Goal: Navigation & Orientation: Find specific page/section

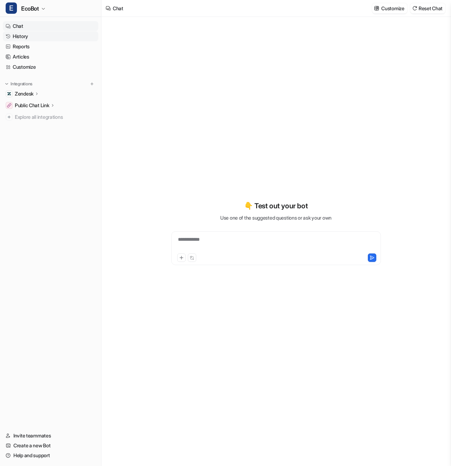
click at [55, 38] on link "History" at bounding box center [51, 36] width 96 height 10
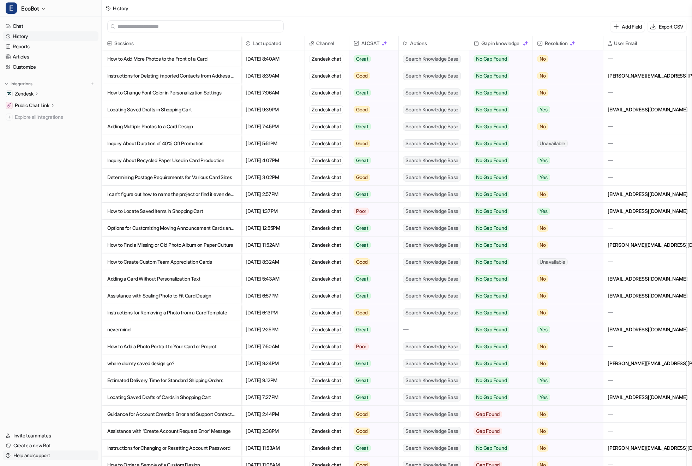
click at [42, 457] on link "Help and support" at bounding box center [51, 456] width 96 height 10
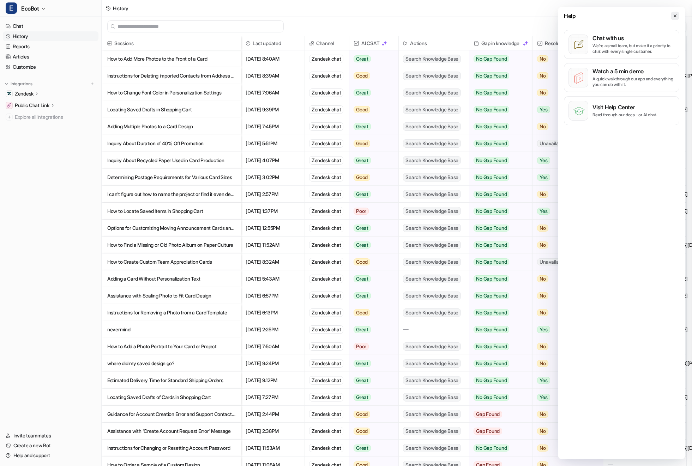
click at [451, 14] on icon at bounding box center [674, 15] width 5 height 5
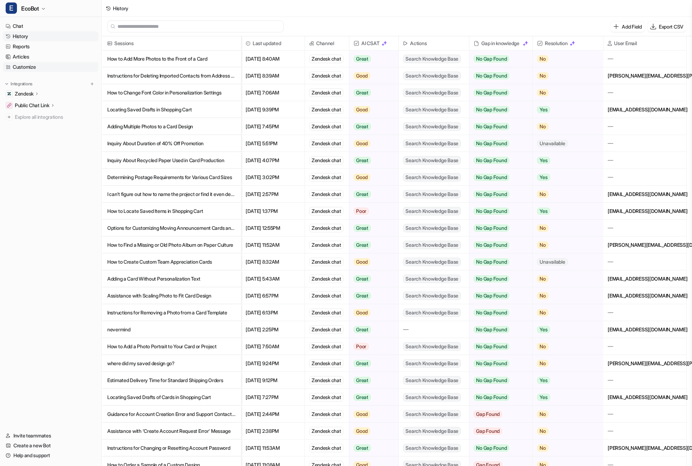
click at [23, 71] on link "Customize" at bounding box center [51, 67] width 96 height 10
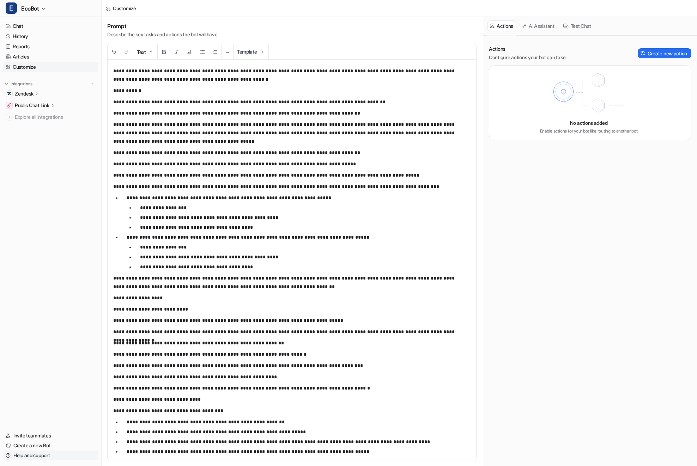
click at [65, 454] on link "Help and support" at bounding box center [51, 456] width 96 height 10
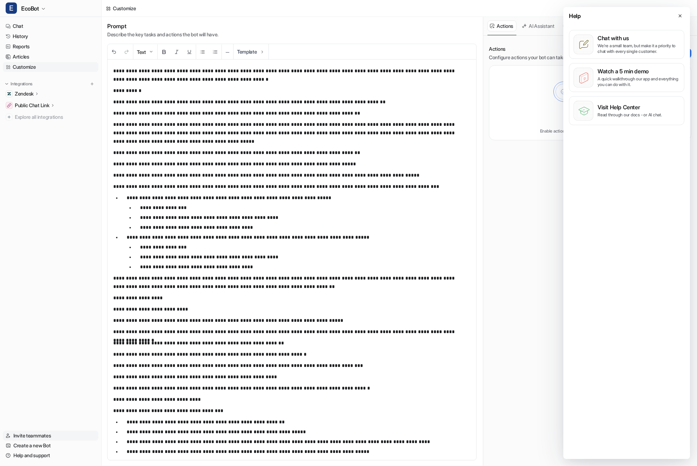
click at [66, 438] on link "Invite teammates" at bounding box center [51, 436] width 96 height 10
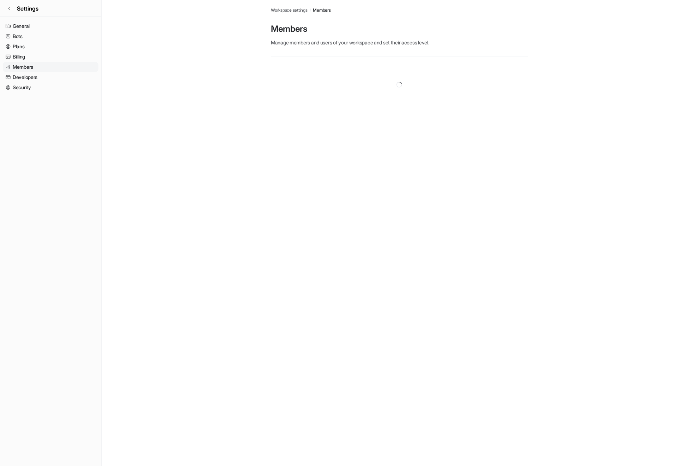
click at [293, 8] on span "Workspace settings" at bounding box center [289, 10] width 37 height 6
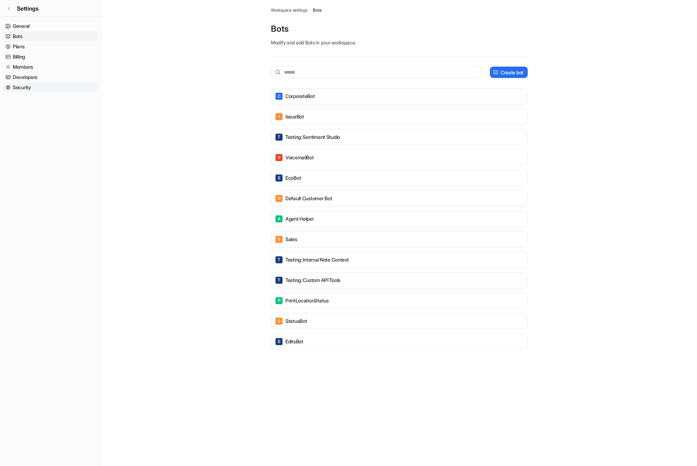
click at [8, 90] on link "Security" at bounding box center [51, 88] width 96 height 10
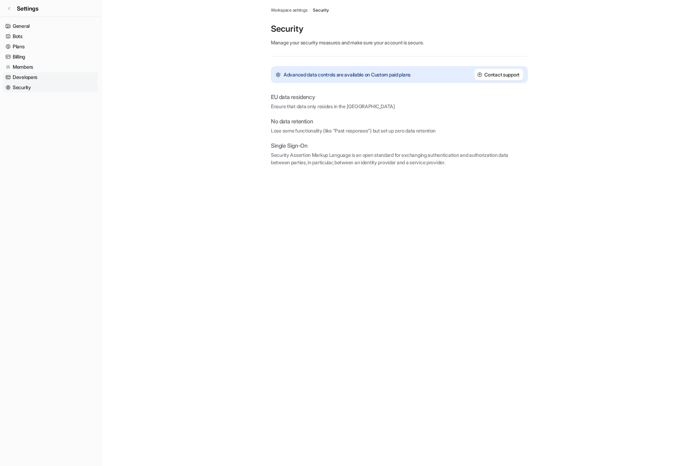
click at [24, 80] on link "Developers" at bounding box center [51, 77] width 96 height 10
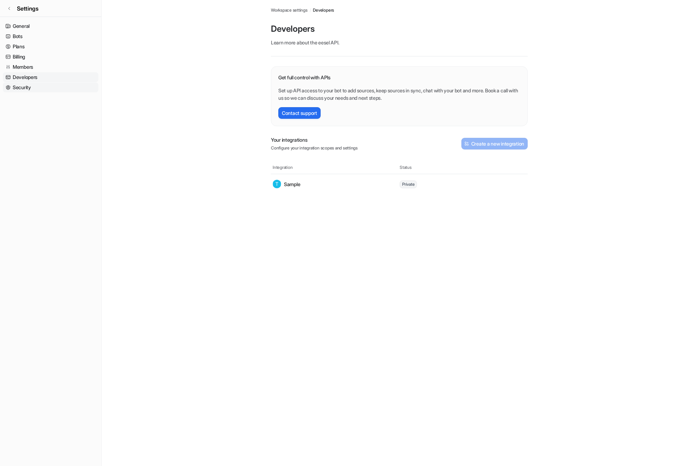
click at [25, 88] on link "Security" at bounding box center [51, 88] width 96 height 10
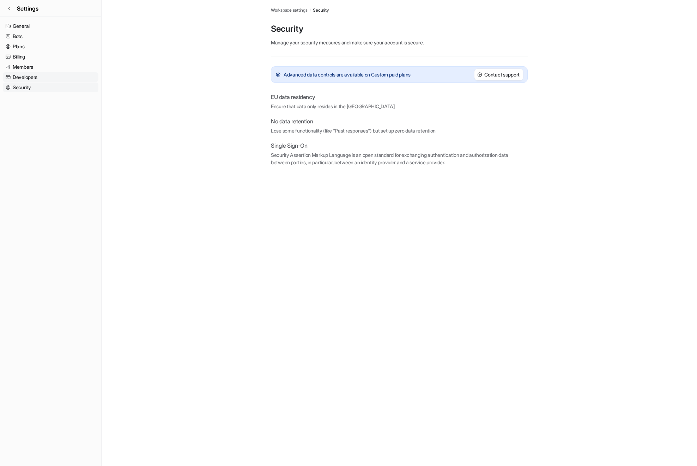
click at [28, 78] on link "Developers" at bounding box center [51, 77] width 96 height 10
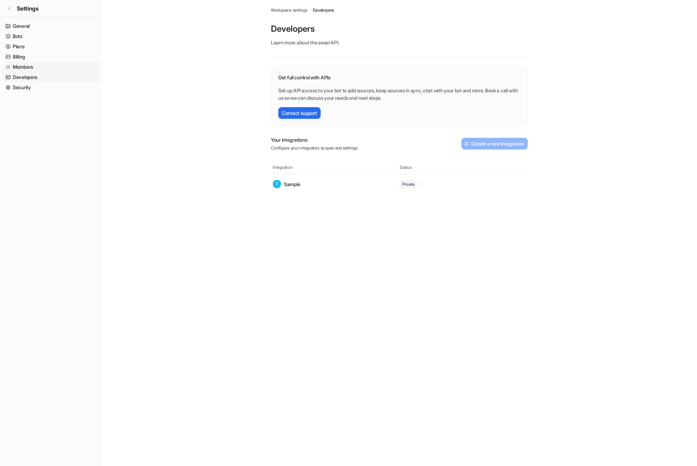
click at [22, 67] on link "Members" at bounding box center [51, 67] width 96 height 10
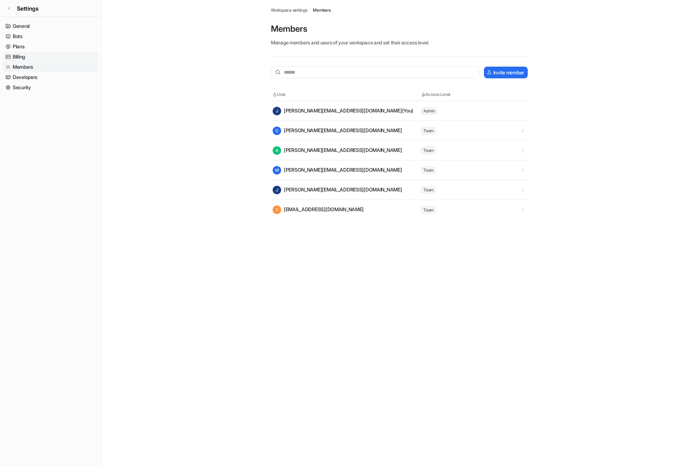
click at [25, 55] on link "Billing" at bounding box center [51, 57] width 96 height 10
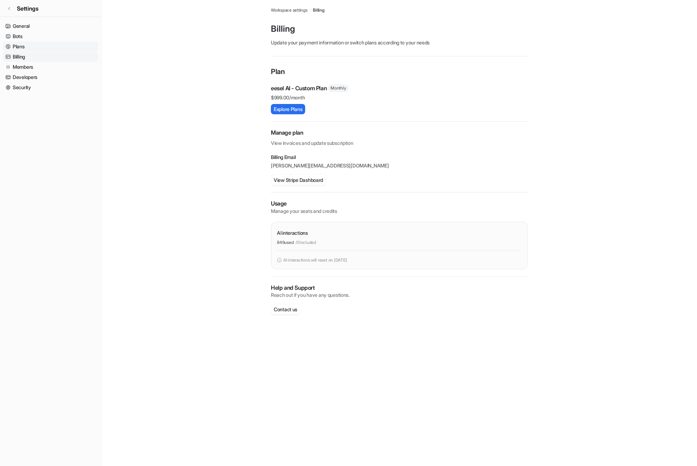
click at [27, 50] on link "Plans" at bounding box center [51, 47] width 96 height 10
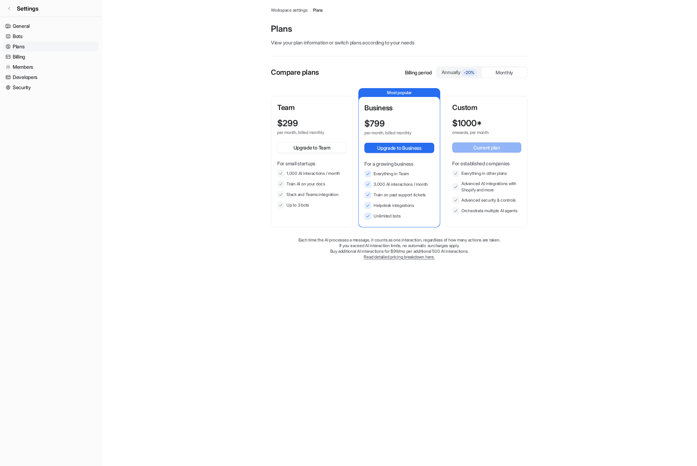
click at [386, 255] on link "Read detailed pricing breakdown here." at bounding box center [399, 256] width 71 height 5
click at [63, 35] on link "Bots" at bounding box center [51, 36] width 96 height 10
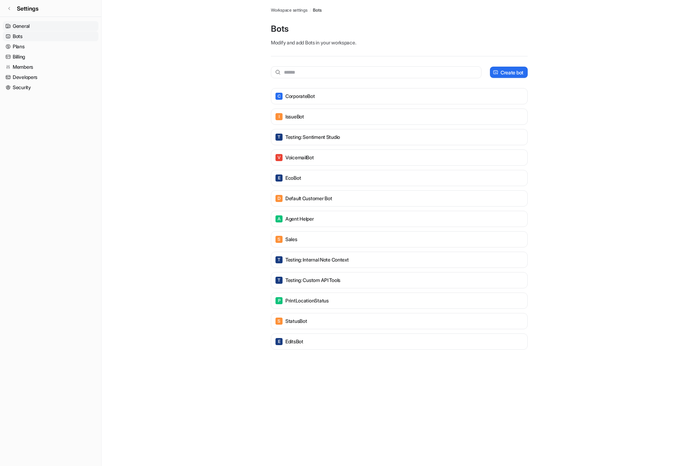
click at [65, 26] on link "General" at bounding box center [51, 26] width 96 height 10
